Goal: Navigation & Orientation: Find specific page/section

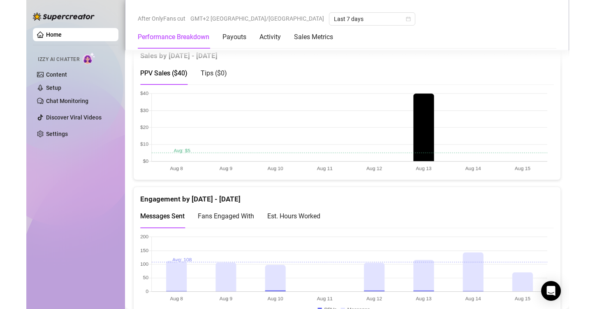
scroll to position [453, 0]
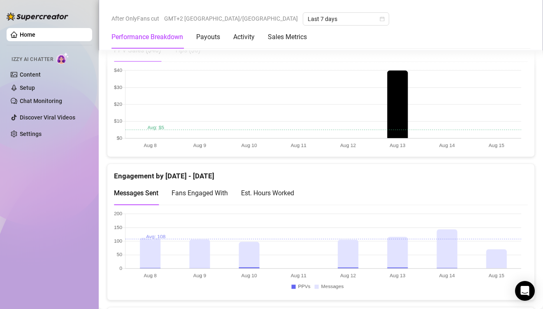
click at [488, 251] on canvas at bounding box center [317, 252] width 407 height 82
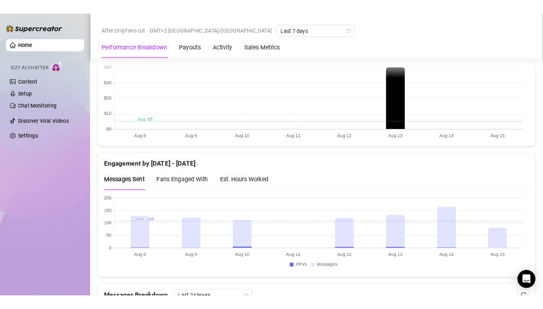
scroll to position [494, 0]
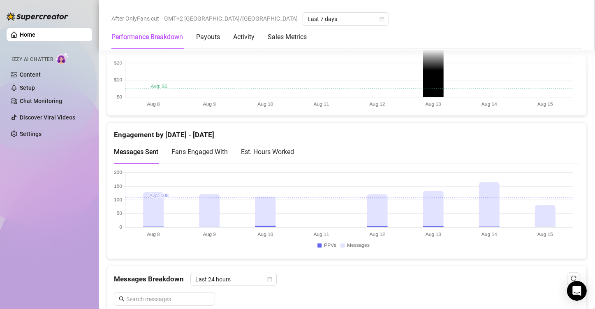
click at [546, 211] on canvas at bounding box center [344, 211] width 460 height 82
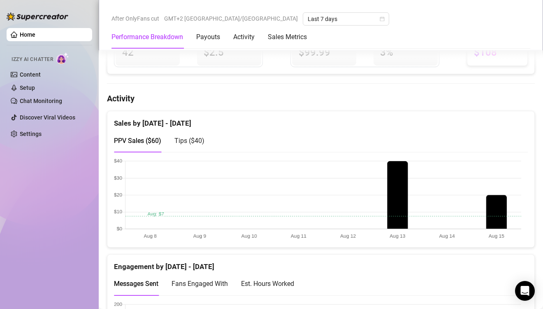
scroll to position [370, 0]
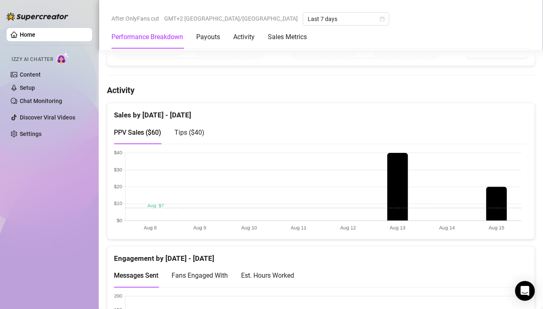
click at [499, 199] on canvas at bounding box center [317, 191] width 407 height 82
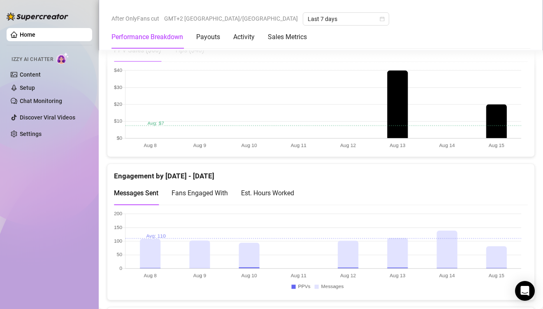
click at [490, 246] on canvas at bounding box center [317, 252] width 407 height 82
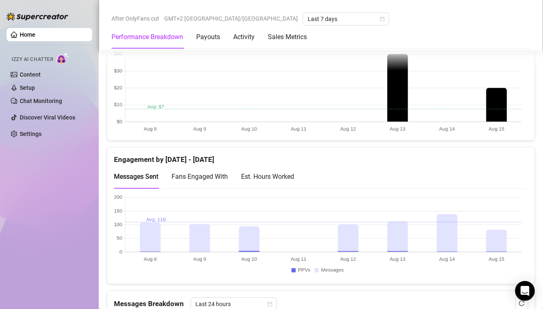
scroll to position [494, 0]
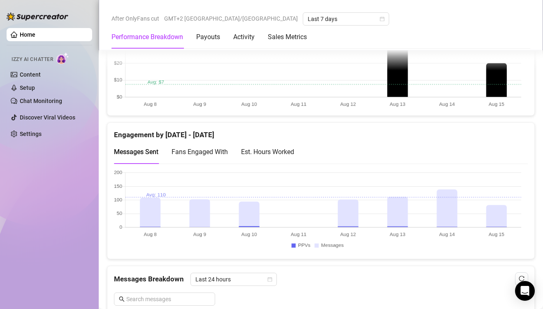
click at [495, 202] on canvas at bounding box center [317, 211] width 407 height 82
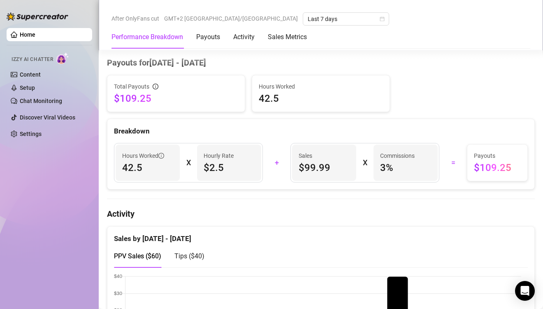
scroll to position [329, 0]
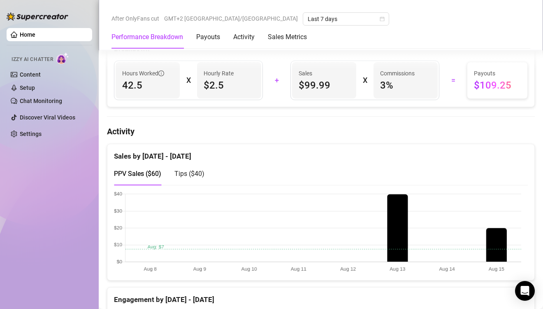
click at [486, 249] on canvas at bounding box center [317, 232] width 407 height 82
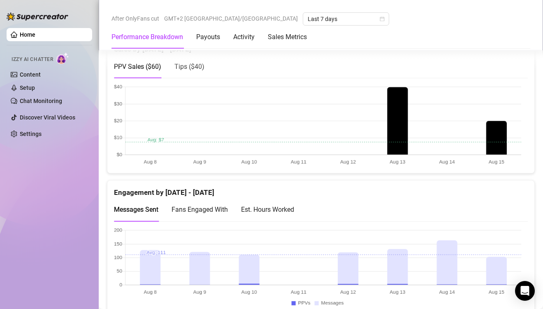
scroll to position [453, 0]
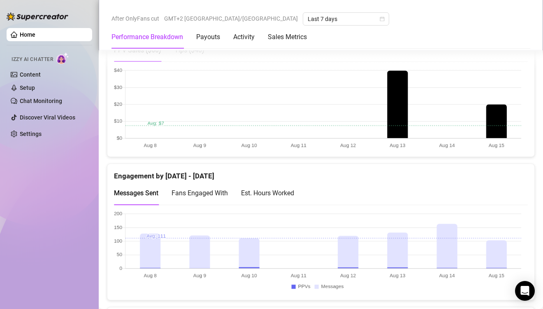
click at [500, 257] on canvas at bounding box center [317, 252] width 407 height 82
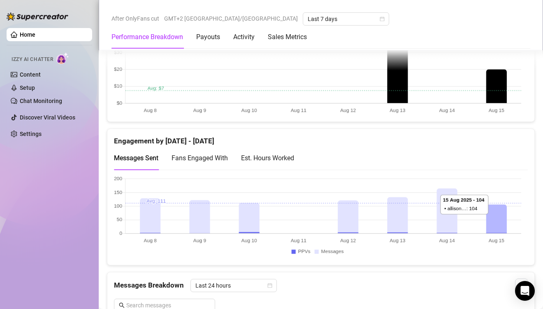
scroll to position [494, 0]
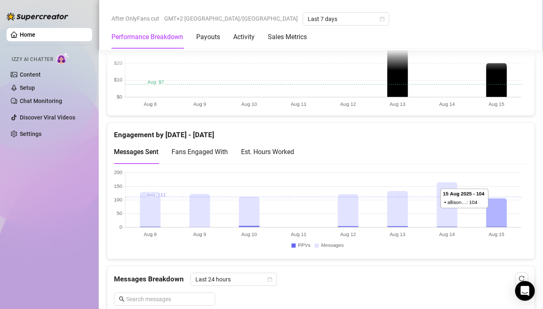
click at [497, 207] on canvas at bounding box center [317, 211] width 407 height 82
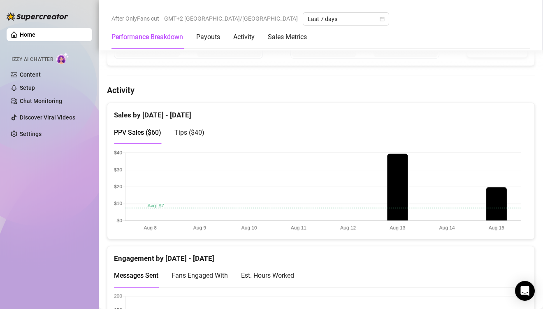
scroll to position [535, 0]
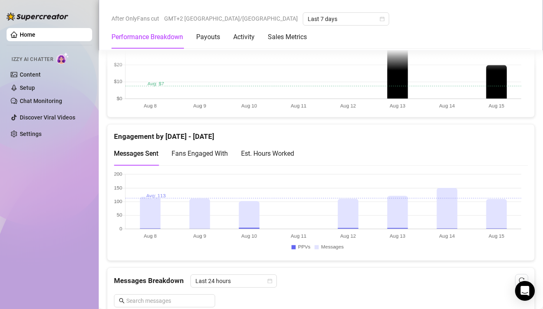
scroll to position [494, 0]
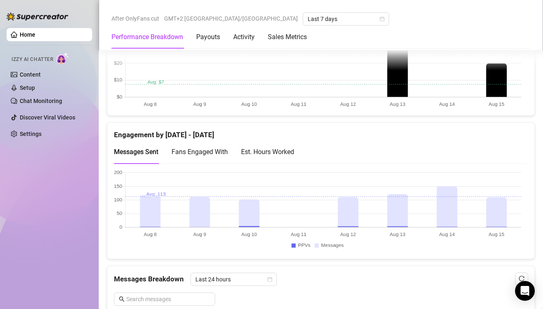
click at [506, 217] on canvas at bounding box center [317, 211] width 407 height 82
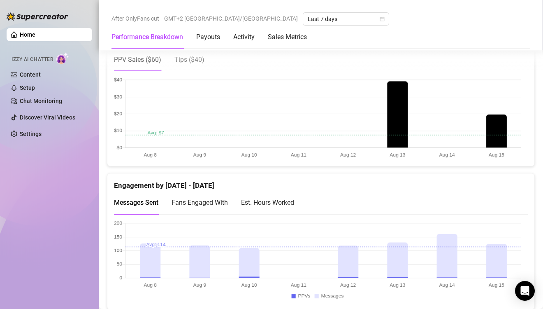
scroll to position [494, 0]
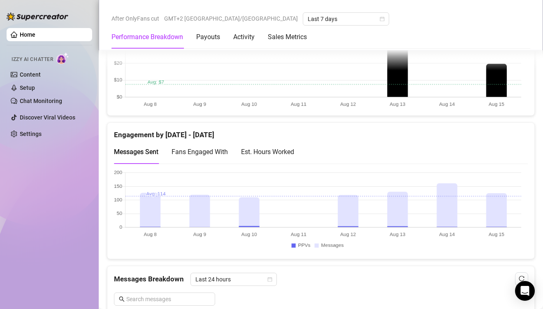
click at [492, 199] on canvas at bounding box center [317, 211] width 407 height 82
click at [496, 80] on canvas at bounding box center [317, 67] width 407 height 82
click at [497, 197] on canvas at bounding box center [317, 211] width 407 height 82
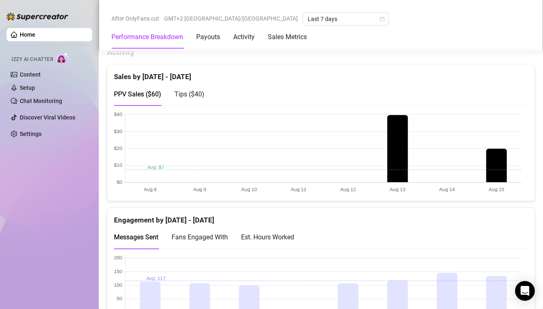
scroll to position [453, 0]
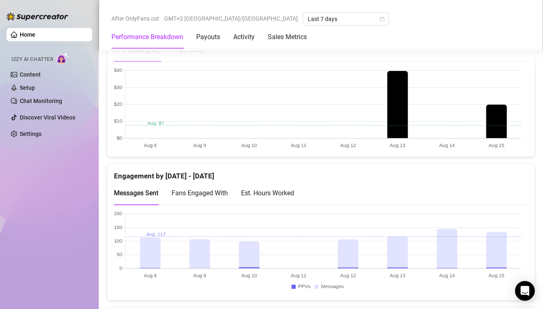
click at [502, 240] on canvas at bounding box center [317, 252] width 407 height 82
